Goal: Task Accomplishment & Management: Manage account settings

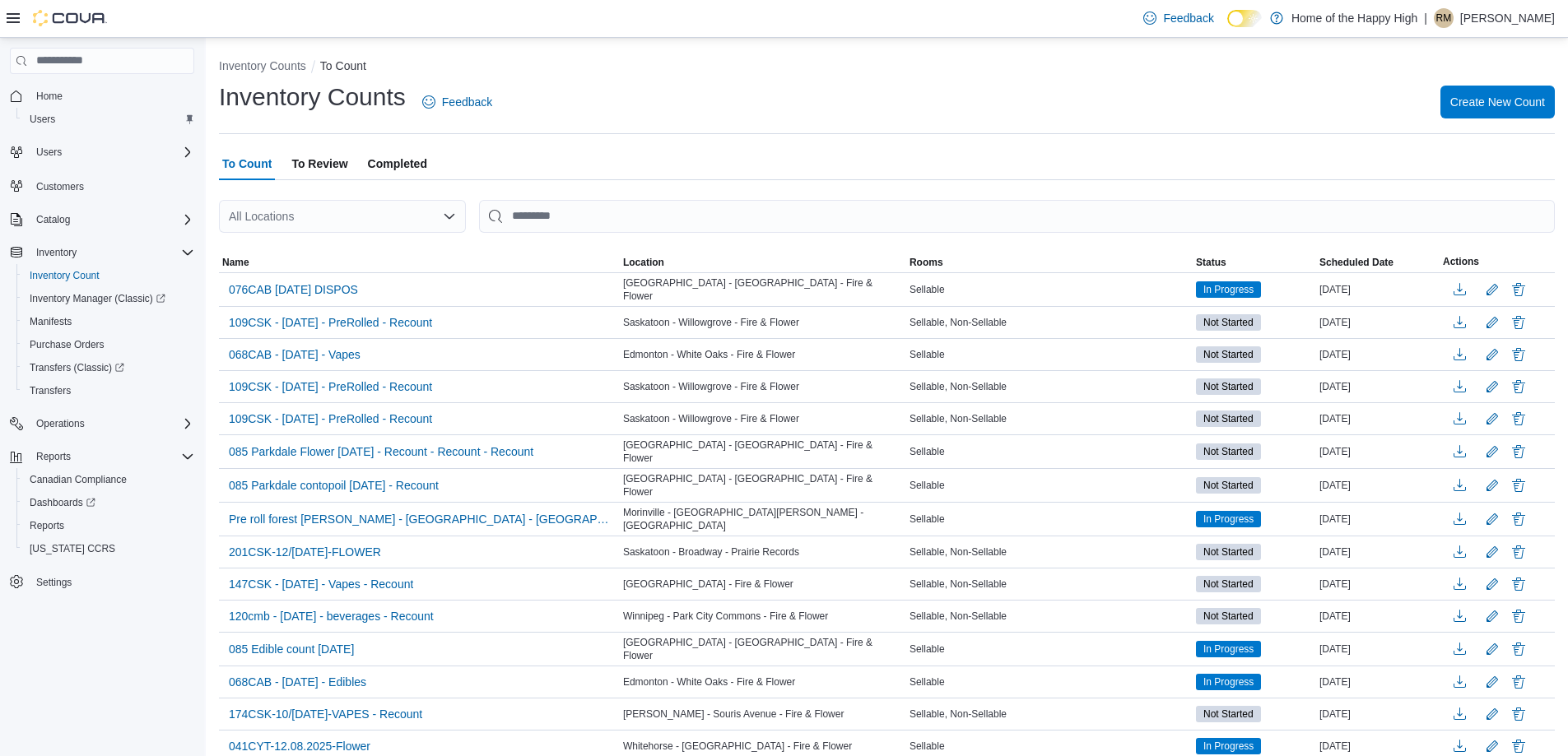
click at [1486, 11] on p "[PERSON_NAME]" at bounding box center [1508, 18] width 95 height 20
click at [1446, 162] on span "Sign Out" at bounding box center [1449, 160] width 45 height 16
